Goal: Task Accomplishment & Management: Complete application form

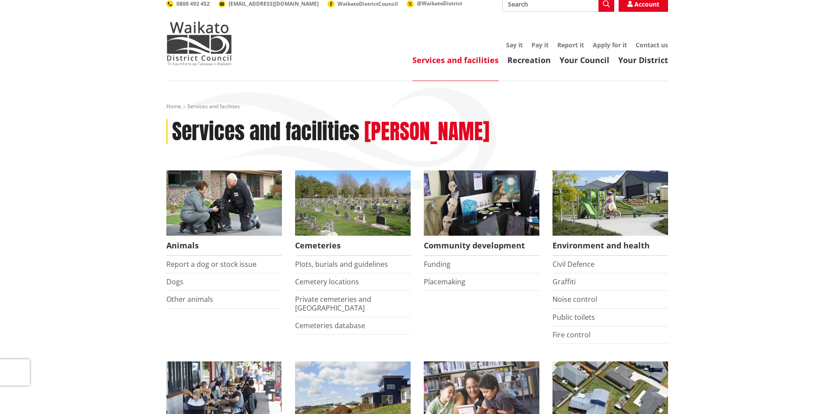
scroll to position [131, 0]
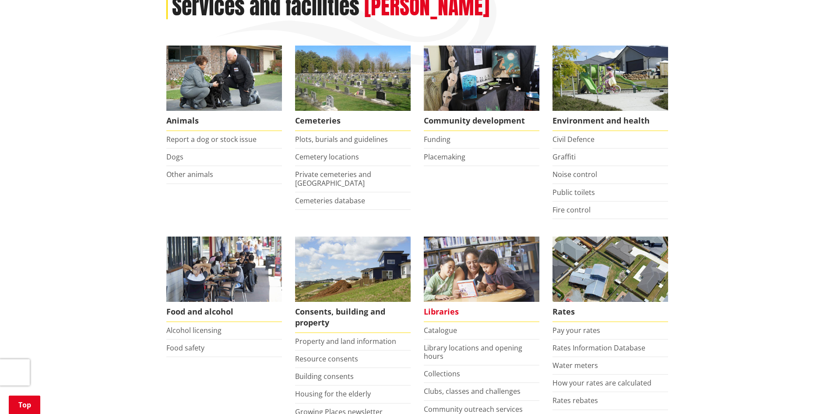
click at [454, 310] on span "Libraries" at bounding box center [482, 312] width 116 height 20
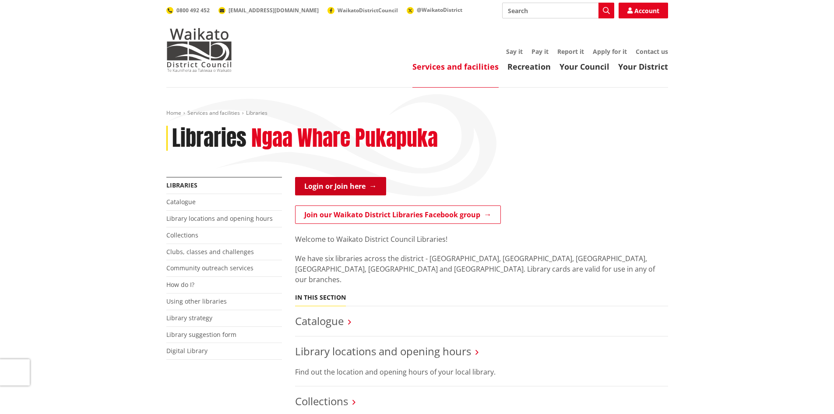
click at [329, 181] on link "Login or Join here" at bounding box center [340, 186] width 91 height 18
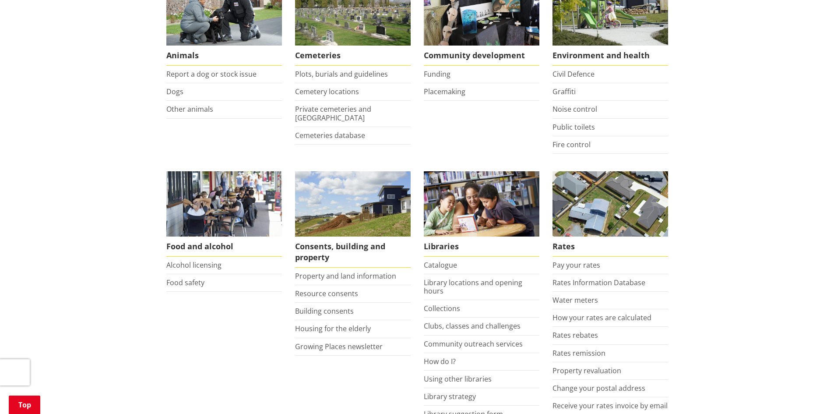
scroll to position [219, 0]
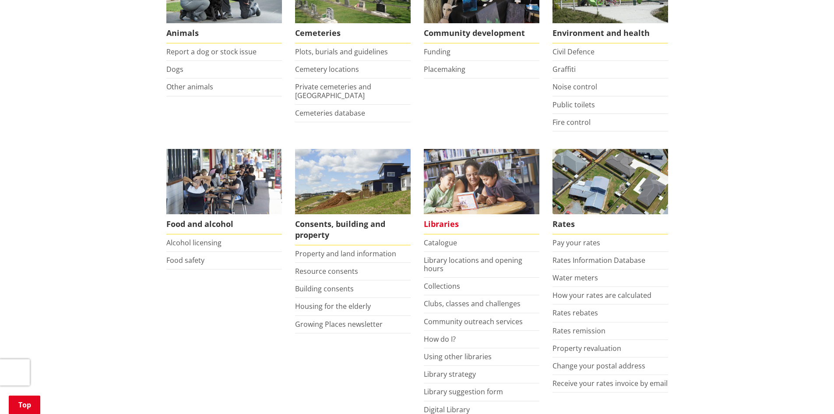
click at [455, 222] on span "Libraries" at bounding box center [482, 224] width 116 height 20
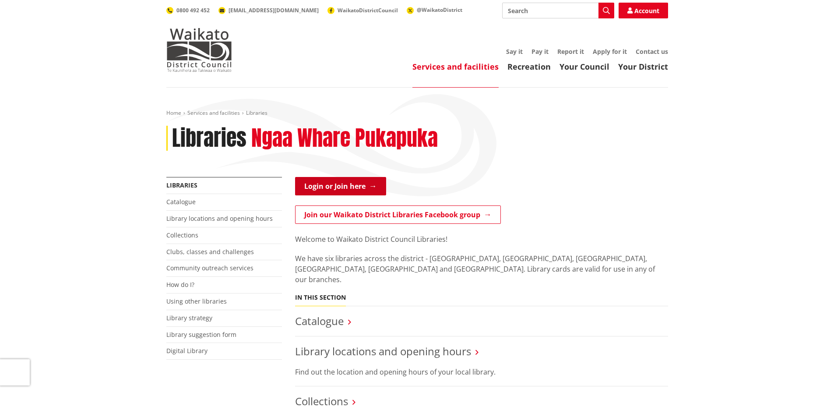
click at [335, 186] on link "Login or Join here" at bounding box center [340, 186] width 91 height 18
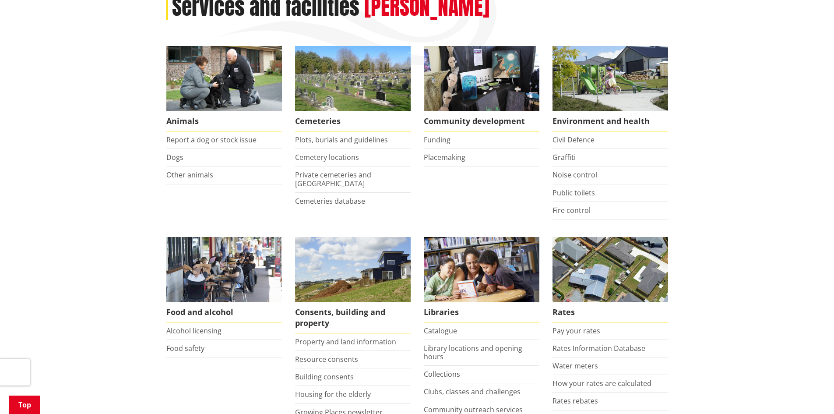
scroll to position [131, 0]
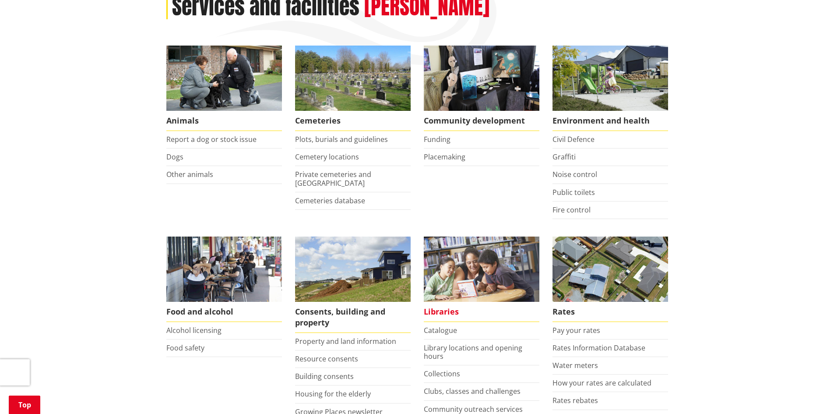
click at [447, 314] on span "Libraries" at bounding box center [482, 312] width 116 height 20
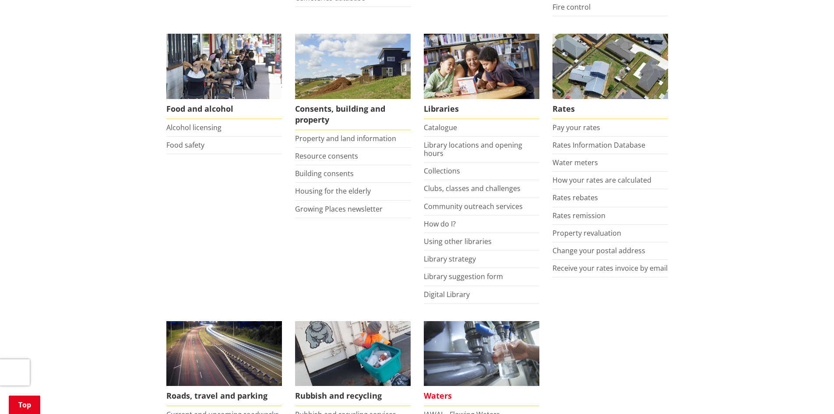
scroll to position [350, 0]
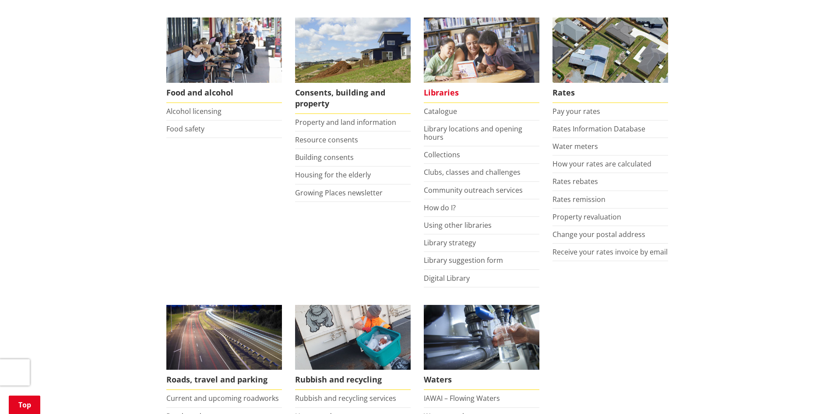
click at [443, 90] on span "Libraries" at bounding box center [482, 93] width 116 height 20
click at [443, 93] on span "Libraries" at bounding box center [482, 93] width 116 height 20
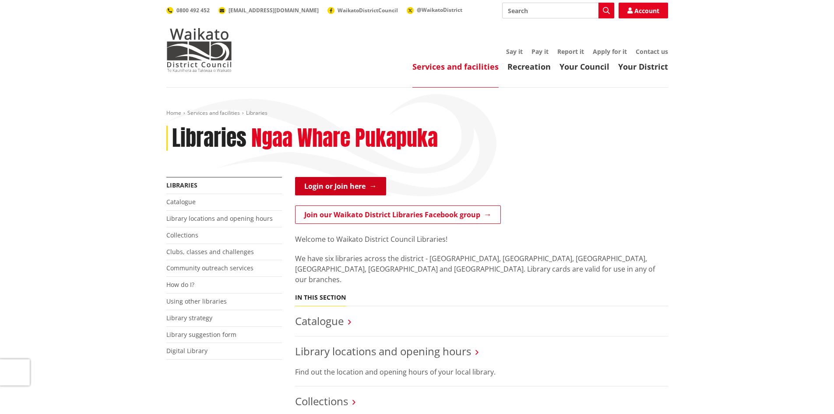
click at [334, 185] on link "Login or Join here" at bounding box center [340, 186] width 91 height 18
